Goal: Use online tool/utility: Utilize a website feature to perform a specific function

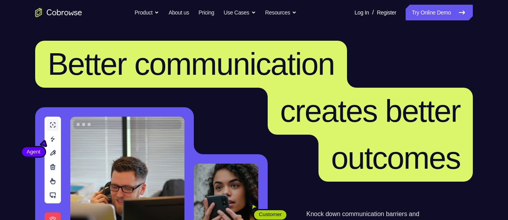
click at [453, 11] on link "Try Online Demo" at bounding box center [439, 13] width 67 height 16
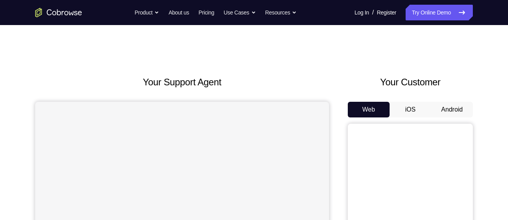
click at [448, 111] on button "Android" at bounding box center [452, 110] width 42 height 16
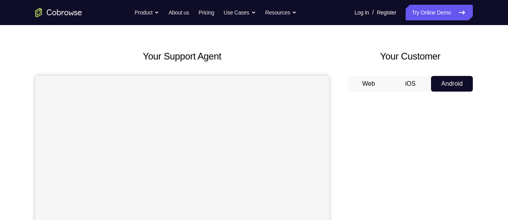
scroll to position [106, 0]
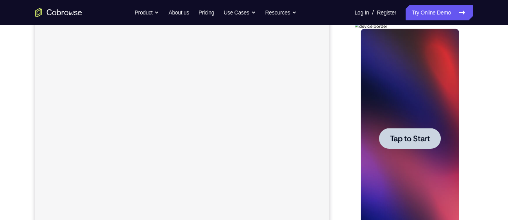
click at [414, 139] on span "Tap to Start" at bounding box center [410, 138] width 40 height 8
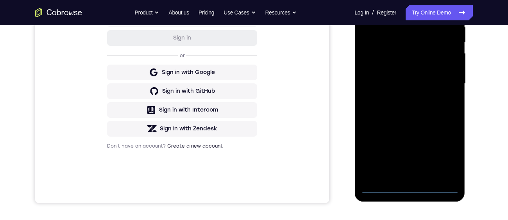
scroll to position [170, 0]
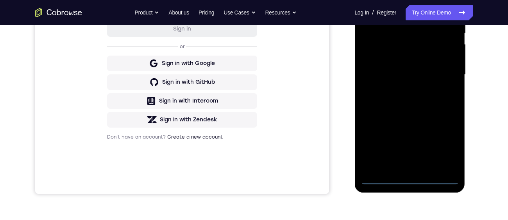
click at [407, 181] on div at bounding box center [409, 74] width 99 height 219
click at [447, 143] on div at bounding box center [409, 74] width 99 height 219
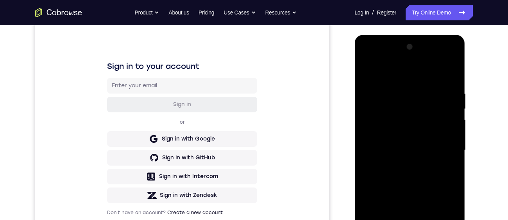
scroll to position [73, 0]
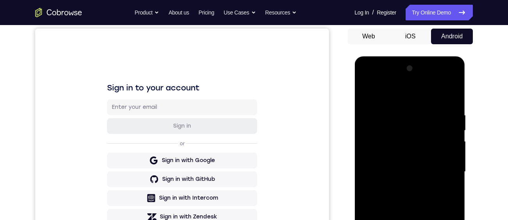
click at [432, 91] on div at bounding box center [409, 171] width 99 height 219
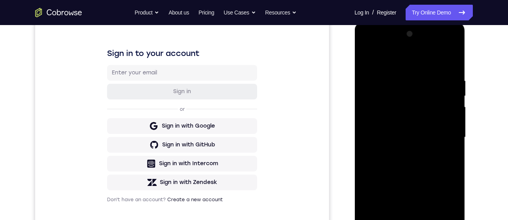
scroll to position [125, 0]
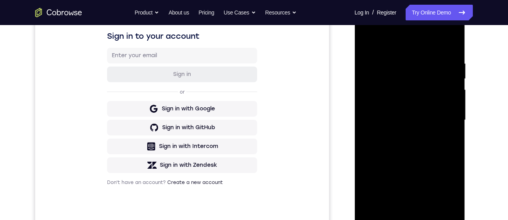
click at [444, 116] on div at bounding box center [409, 120] width 99 height 219
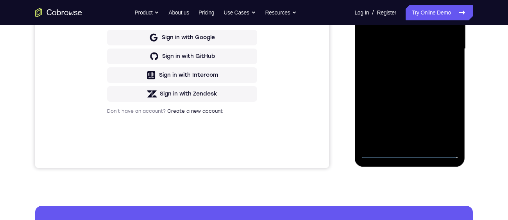
scroll to position [205, 0]
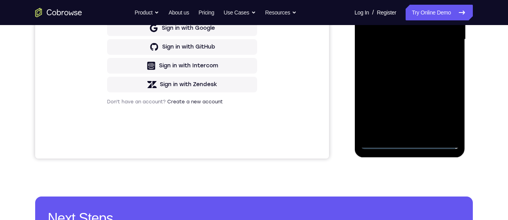
click at [405, 50] on div at bounding box center [409, 39] width 99 height 219
click at [403, 53] on div at bounding box center [409, 39] width 99 height 219
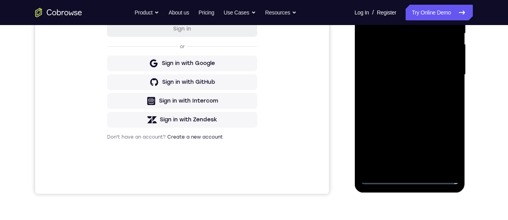
click at [431, 71] on div at bounding box center [409, 74] width 99 height 219
click at [382, 59] on div at bounding box center [409, 74] width 99 height 219
click at [389, 64] on div at bounding box center [409, 74] width 99 height 219
click at [410, 77] on div at bounding box center [409, 74] width 99 height 219
click at [421, 102] on div at bounding box center [409, 74] width 99 height 219
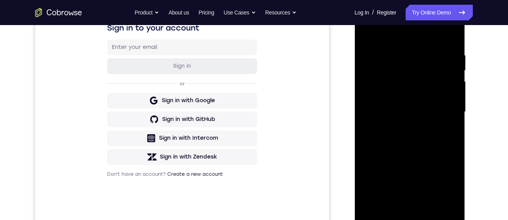
scroll to position [137, 0]
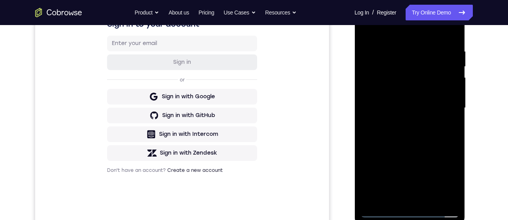
click at [405, 140] on div at bounding box center [409, 107] width 99 height 219
click at [427, 200] on div at bounding box center [409, 107] width 99 height 219
click at [408, 149] on div at bounding box center [409, 107] width 99 height 219
click at [405, 113] on div at bounding box center [409, 107] width 99 height 219
click at [450, 126] on div at bounding box center [409, 107] width 99 height 219
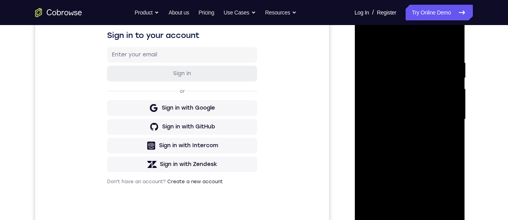
scroll to position [124, 0]
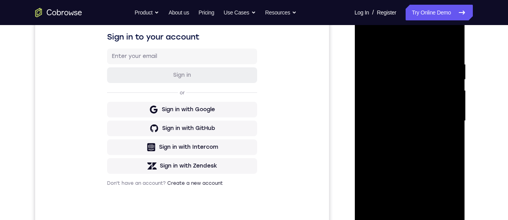
click at [365, 42] on div at bounding box center [409, 120] width 99 height 219
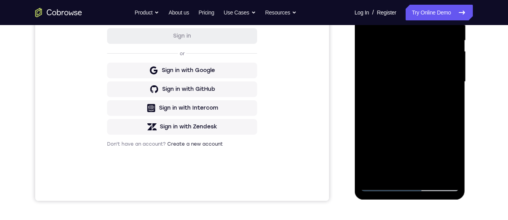
scroll to position [105, 0]
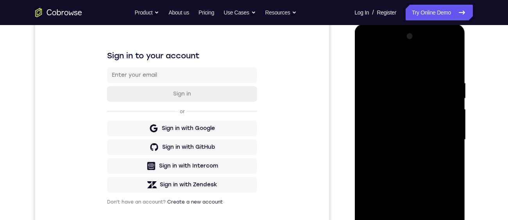
click at [451, 210] on div at bounding box center [409, 139] width 99 height 219
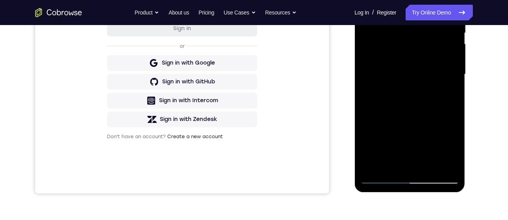
click at [370, 0] on div at bounding box center [409, 74] width 99 height 219
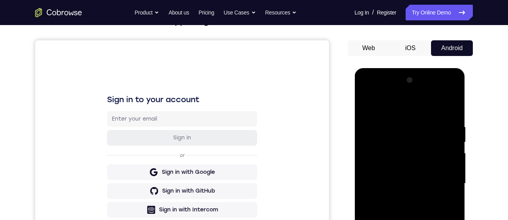
click at [409, 219] on div at bounding box center [409, 183] width 99 height 219
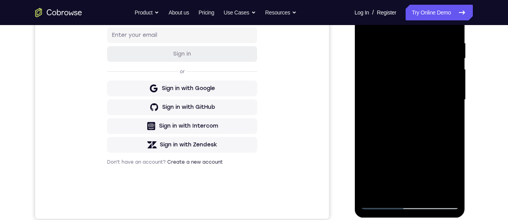
scroll to position [150, 0]
